Goal: Information Seeking & Learning: Find specific fact

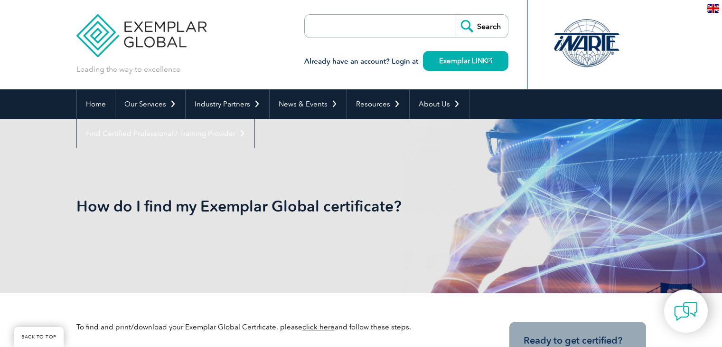
scroll to position [237, 0]
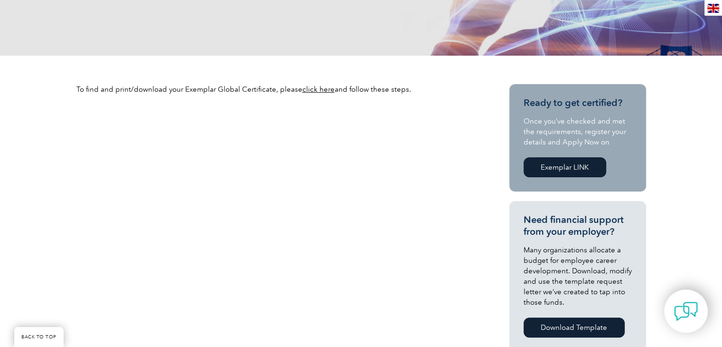
click at [312, 90] on link "click here" at bounding box center [318, 89] width 32 height 9
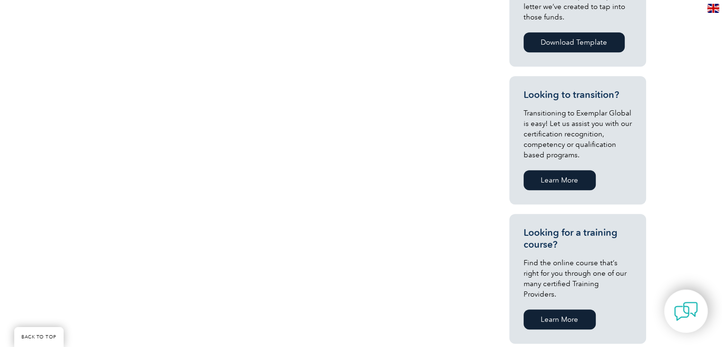
scroll to position [190, 0]
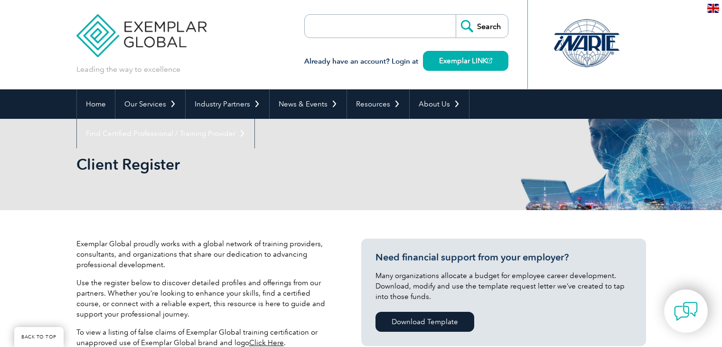
scroll to position [1438, 0]
